Goal: Information Seeking & Learning: Learn about a topic

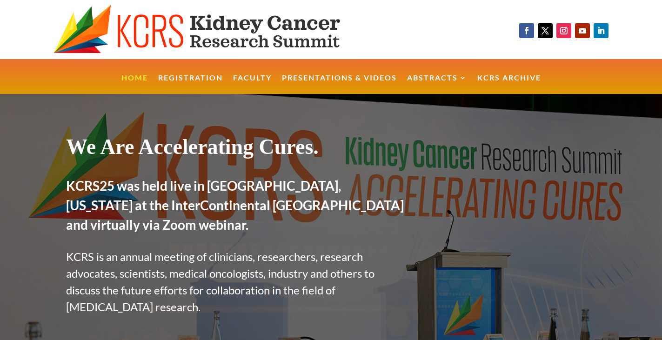
drag, startPoint x: 186, startPoint y: 0, endPoint x: 447, endPoint y: 16, distance: 261.8
click at [447, 16] on div "Follow Follow Follow Follow Follow" at bounding box center [331, 29] width 662 height 59
drag, startPoint x: 651, startPoint y: 0, endPoint x: 437, endPoint y: 31, distance: 216.5
click at [435, 32] on div "Follow Follow Follow Follow Follow" at bounding box center [331, 29] width 662 height 59
drag, startPoint x: 0, startPoint y: 0, endPoint x: 395, endPoint y: 26, distance: 396.0
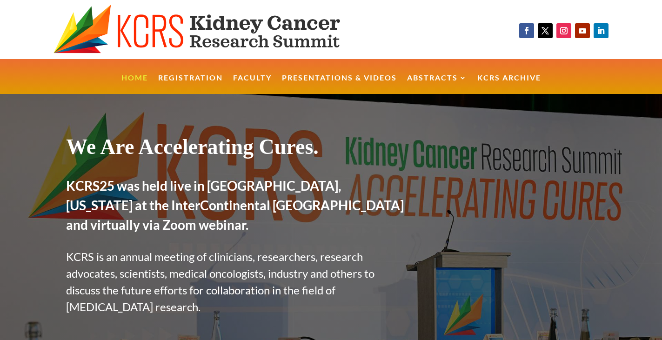
click at [395, 26] on div at bounding box center [214, 29] width 429 height 59
click at [207, 81] on link "Registration" at bounding box center [190, 84] width 65 height 20
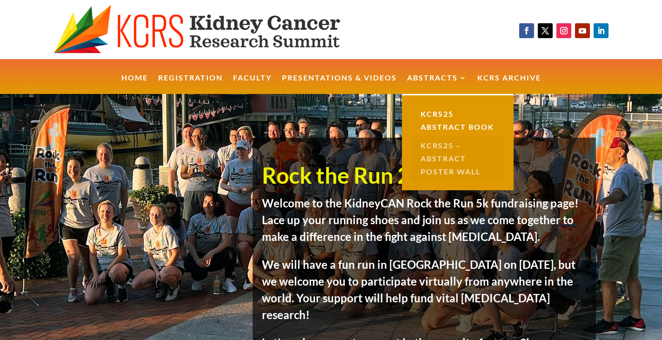
click at [443, 144] on link "KCRS25 – Abstract Poster Wall" at bounding box center [457, 158] width 93 height 45
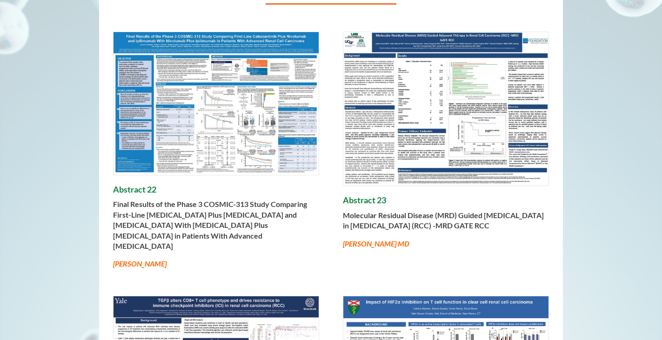
scroll to position [223, 0]
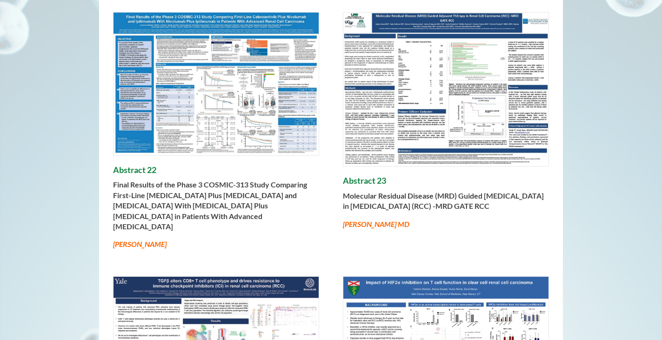
click at [246, 74] on img at bounding box center [215, 84] width 205 height 143
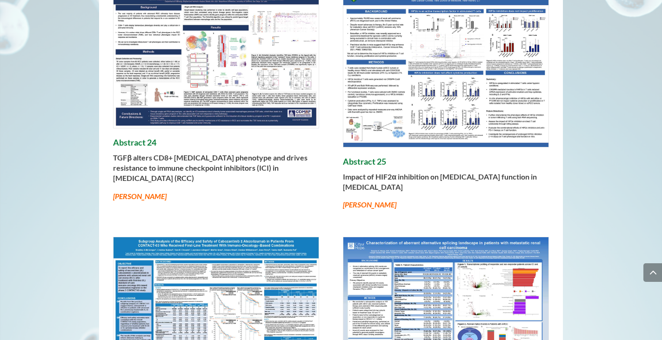
scroll to position [520, 0]
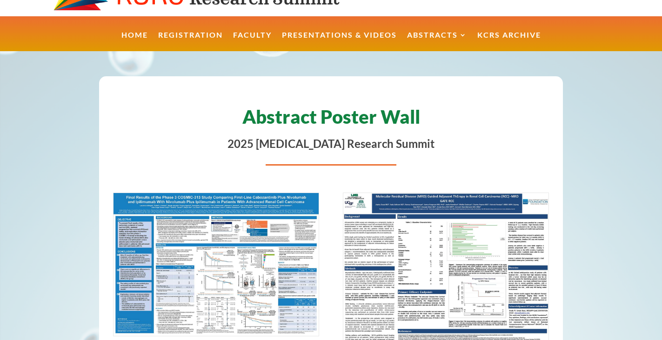
scroll to position [0, 0]
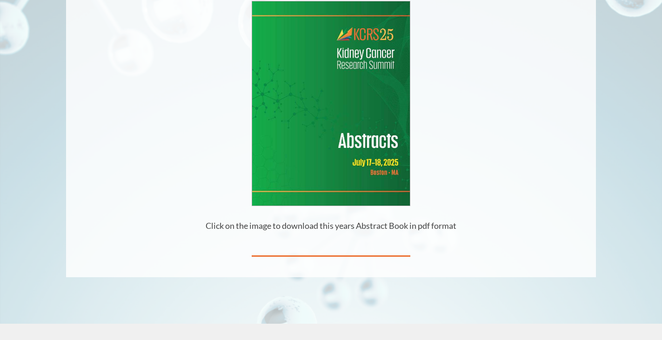
scroll to position [223, 0]
click at [310, 114] on img at bounding box center [331, 104] width 158 height 204
